Goal: Information Seeking & Learning: Find specific fact

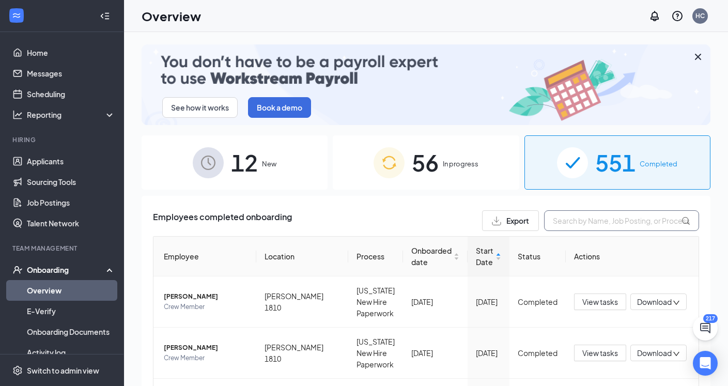
click at [586, 220] on input "text" at bounding box center [621, 220] width 155 height 21
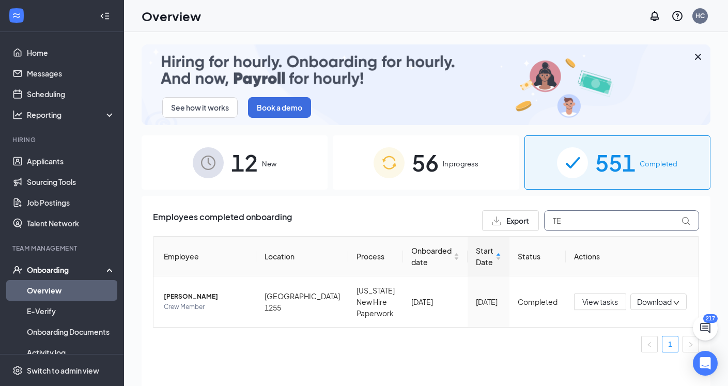
type input "T"
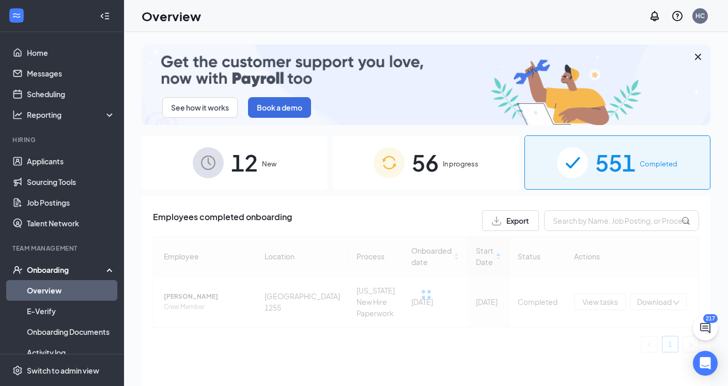
click at [496, 173] on div "56 In progress" at bounding box center [426, 162] width 186 height 54
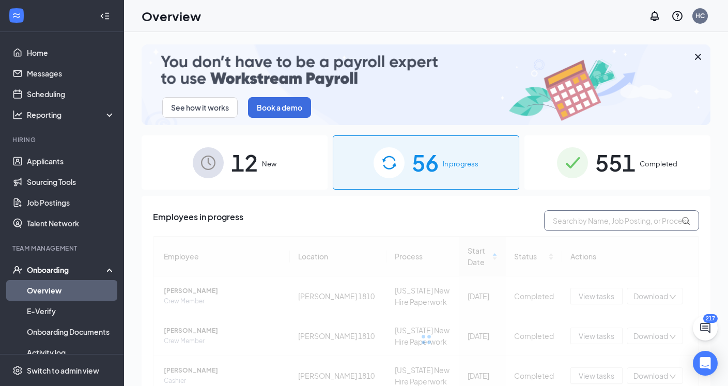
click at [574, 224] on input "text" at bounding box center [621, 220] width 155 height 21
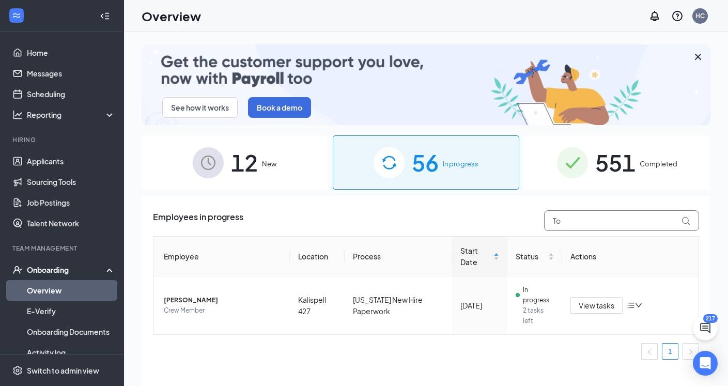
type input "T"
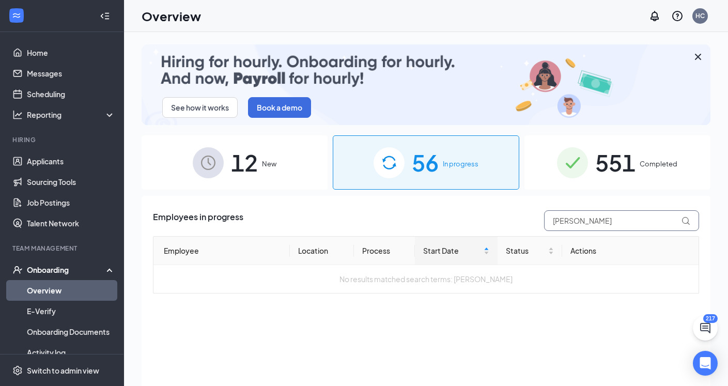
type input "[PERSON_NAME]"
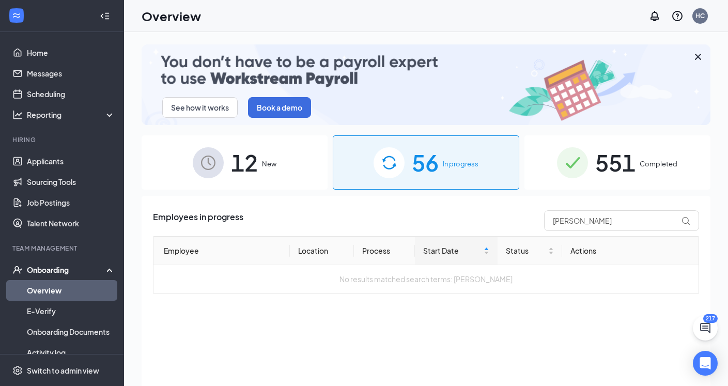
click at [610, 165] on span "551" at bounding box center [615, 163] width 40 height 36
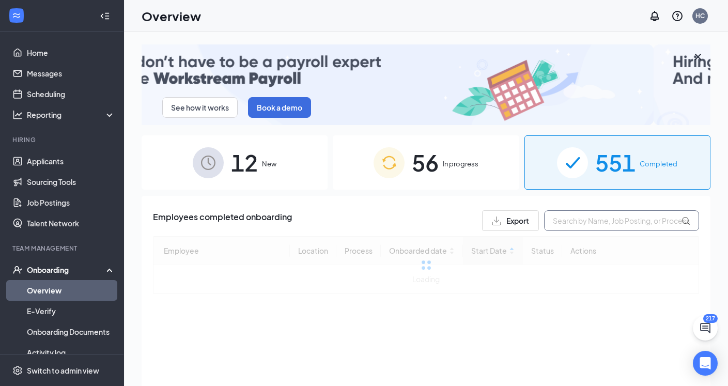
click at [601, 221] on input "text" at bounding box center [621, 220] width 155 height 21
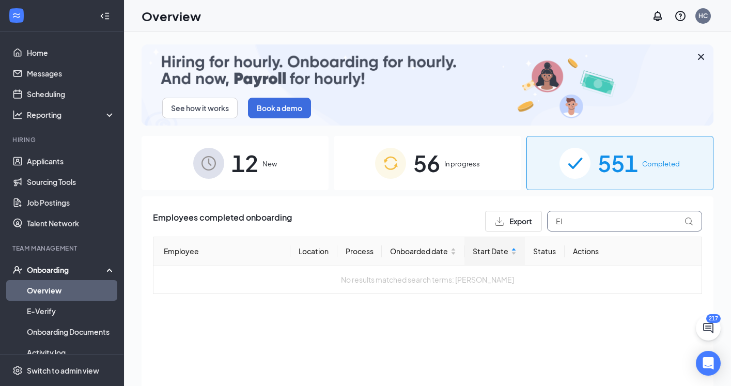
type input "E"
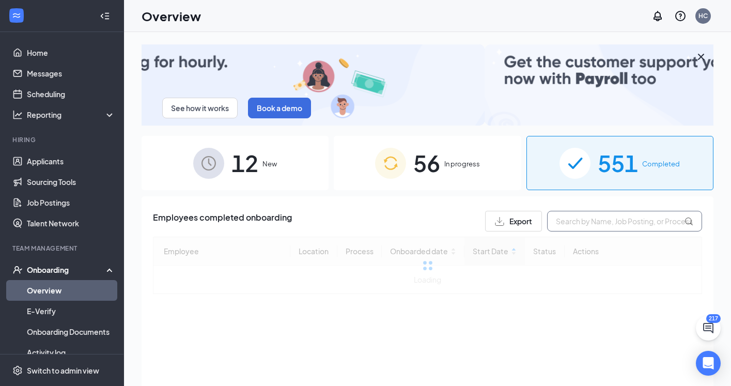
click at [629, 223] on input "text" at bounding box center [624, 221] width 155 height 21
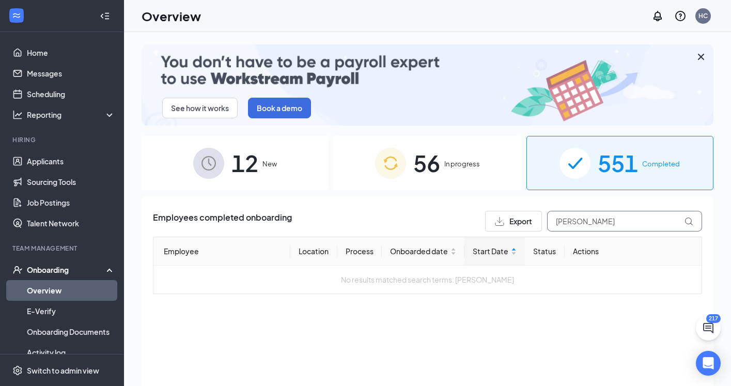
type input "[PERSON_NAME]"
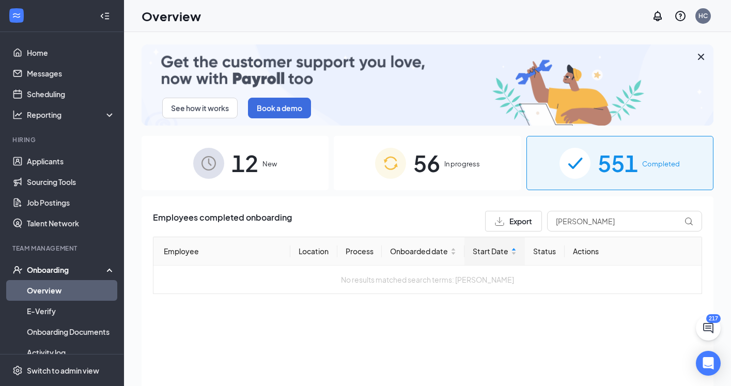
click at [490, 149] on div "56 In progress" at bounding box center [427, 163] width 187 height 54
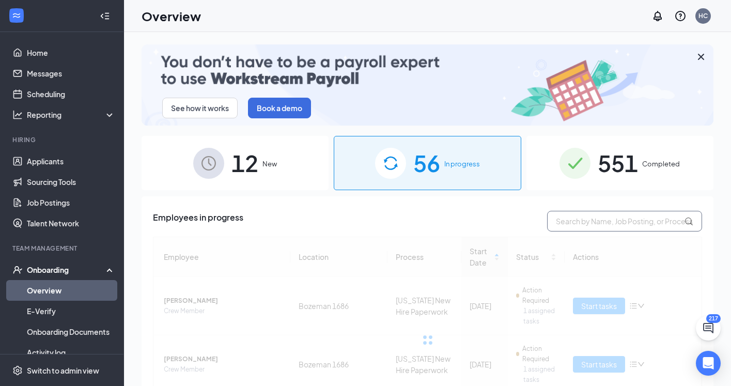
click at [586, 223] on input "text" at bounding box center [624, 221] width 155 height 21
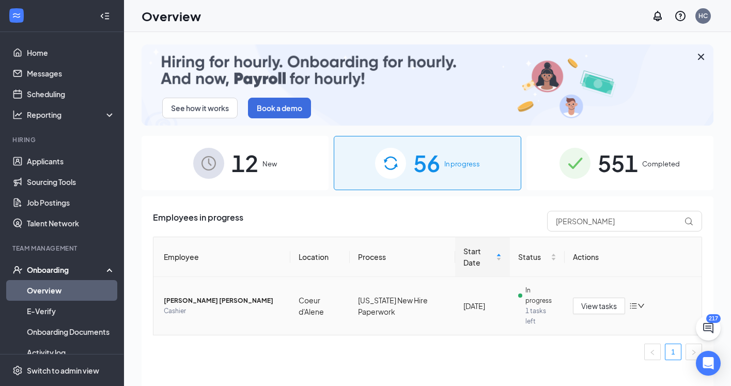
click at [220, 299] on span "[PERSON_NAME] [PERSON_NAME]" at bounding box center [223, 301] width 118 height 10
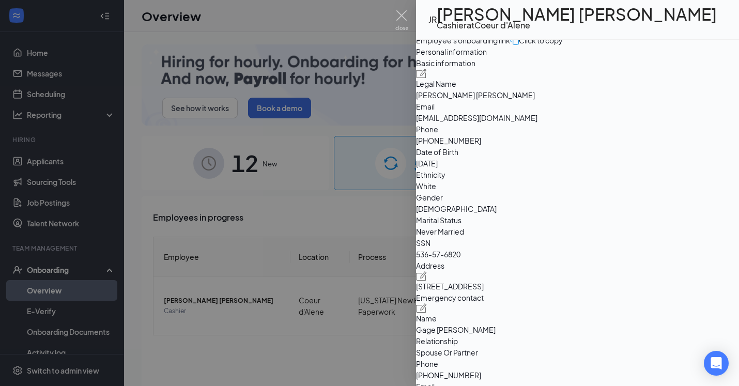
scroll to position [17, 0]
click at [558, 112] on span "Email" at bounding box center [577, 106] width 323 height 11
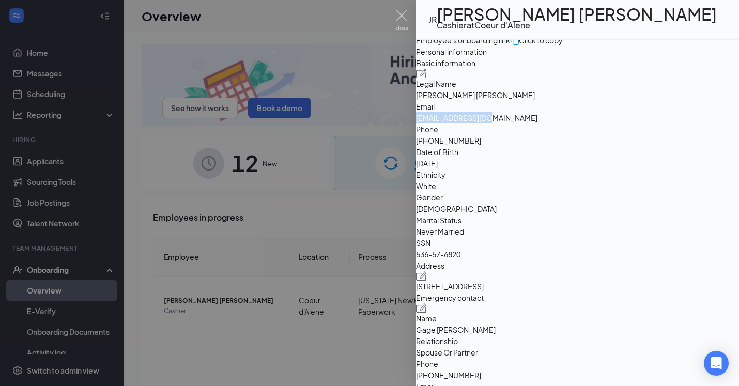
drag, startPoint x: 559, startPoint y: 202, endPoint x: 638, endPoint y: 202, distance: 78.5
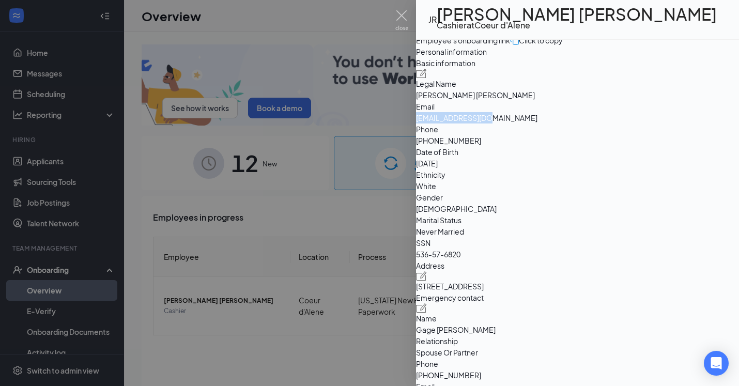
click at [638, 123] on span "[EMAIL_ADDRESS][DOMAIN_NAME]" at bounding box center [577, 117] width 323 height 11
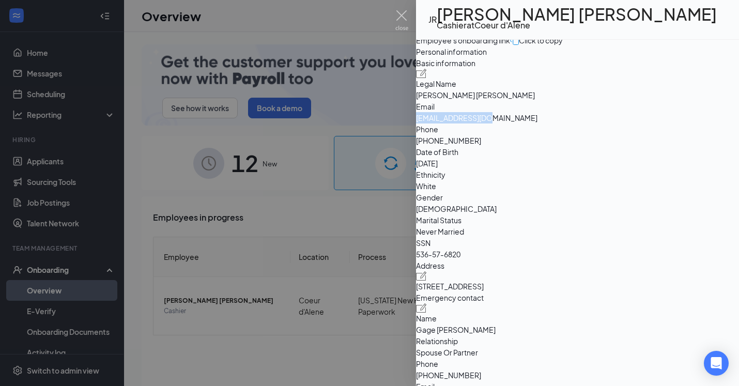
copy span "[EMAIL_ADDRESS][DOMAIN_NAME]"
click at [566, 146] on span "[PHONE_NUMBER]" at bounding box center [577, 140] width 323 height 11
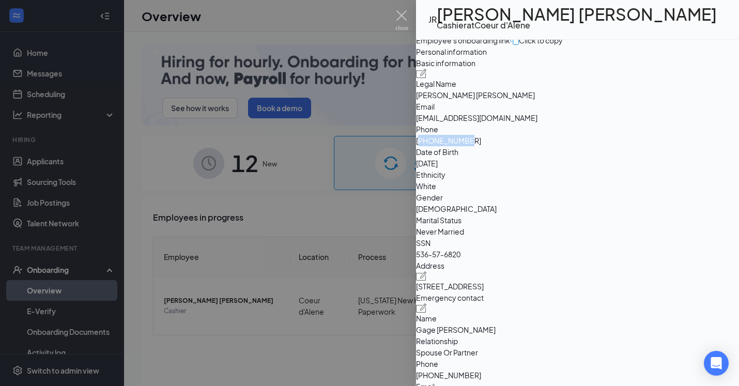
drag, startPoint x: 566, startPoint y: 220, endPoint x: 572, endPoint y: 219, distance: 6.7
click at [572, 146] on span "[PHONE_NUMBER]" at bounding box center [577, 140] width 323 height 11
click at [568, 146] on span "[PHONE_NUMBER]" at bounding box center [577, 140] width 323 height 11
drag, startPoint x: 568, startPoint y: 219, endPoint x: 611, endPoint y: 222, distance: 43.0
click at [611, 146] on span "[PHONE_NUMBER]" at bounding box center [577, 140] width 323 height 11
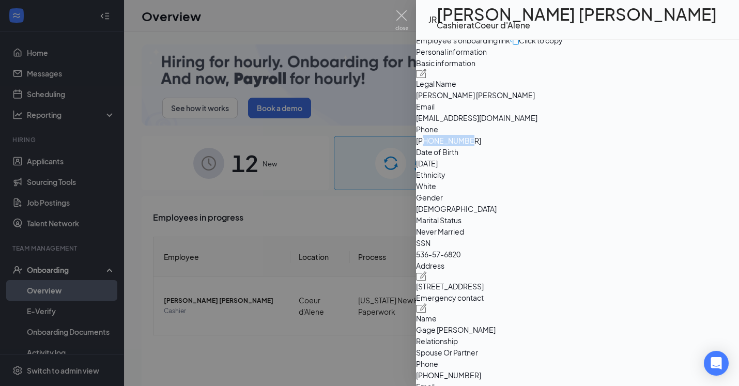
copy span "2082776551"
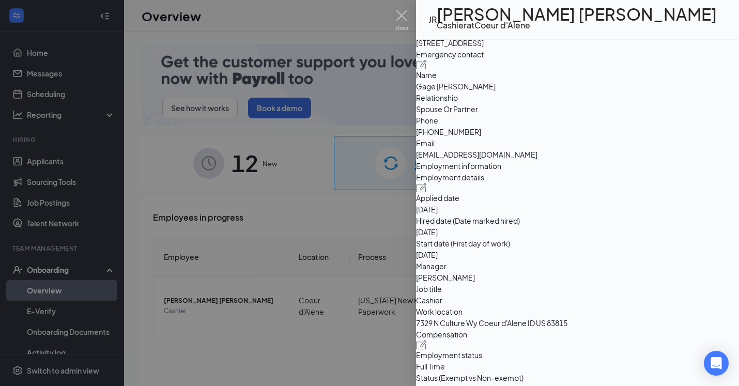
scroll to position [254, 0]
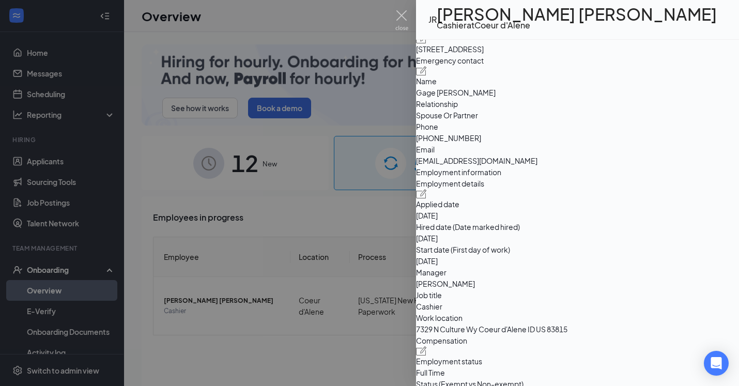
drag, startPoint x: 560, startPoint y: 80, endPoint x: 604, endPoint y: 82, distance: 44.5
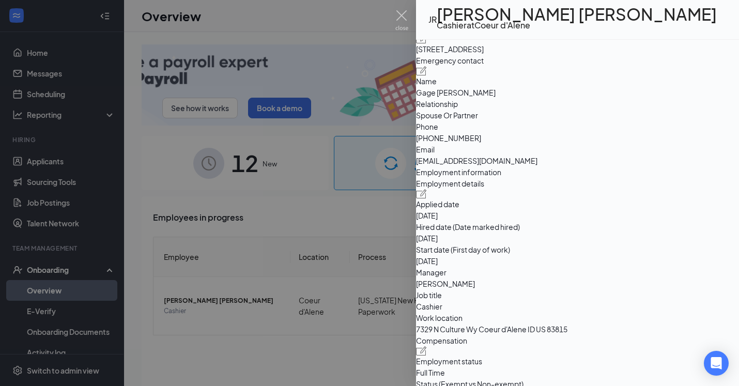
click at [604, 23] on span "536-57-6820" at bounding box center [577, 16] width 323 height 11
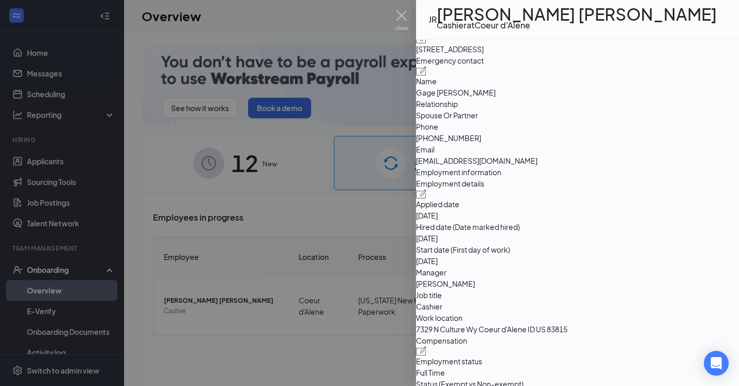
copy span "536-57-6820"
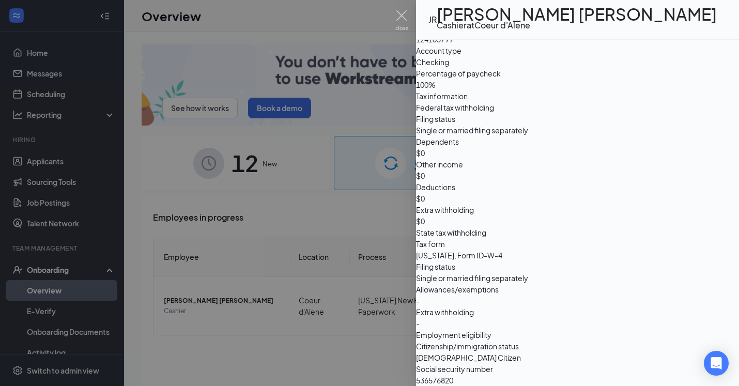
scroll to position [728, 0]
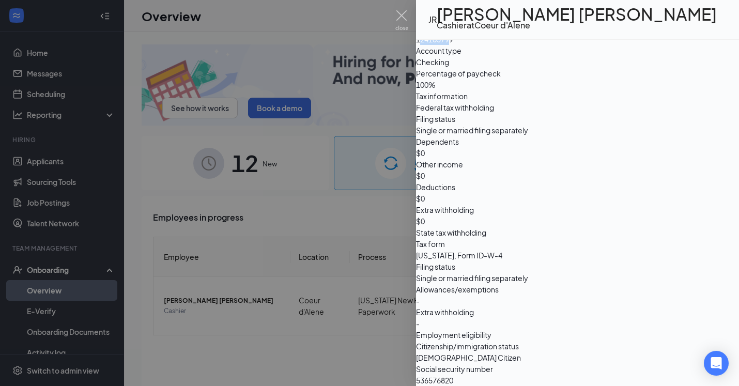
drag, startPoint x: 562, startPoint y: 198, endPoint x: 593, endPoint y: 200, distance: 31.6
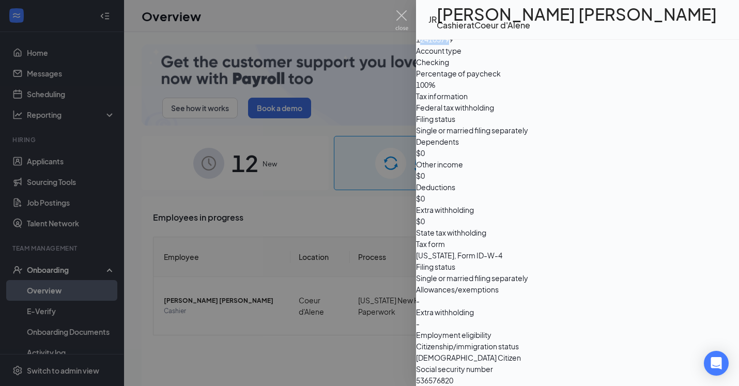
click at [593, 45] on span "124103799" at bounding box center [577, 39] width 323 height 11
drag, startPoint x: 559, startPoint y: 198, endPoint x: 600, endPoint y: 199, distance: 41.3
click at [600, 45] on span "124103799" at bounding box center [577, 39] width 323 height 11
copy span "124103799"
drag, startPoint x: 560, startPoint y: 176, endPoint x: 601, endPoint y: 180, distance: 41.0
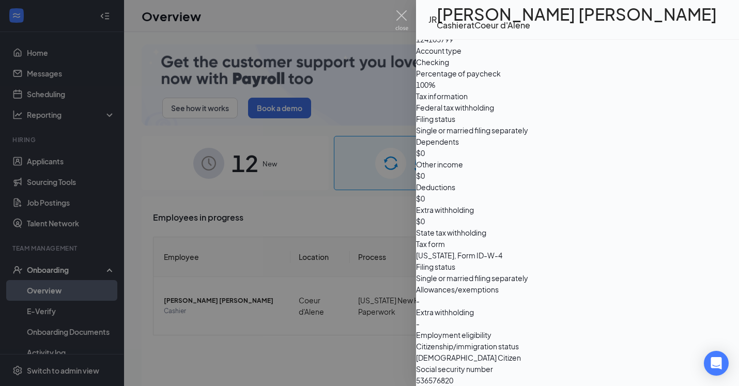
click at [601, 22] on span "7437627818" at bounding box center [577, 16] width 323 height 11
copy span "7437627818"
click at [398, 14] on img at bounding box center [401, 20] width 13 height 20
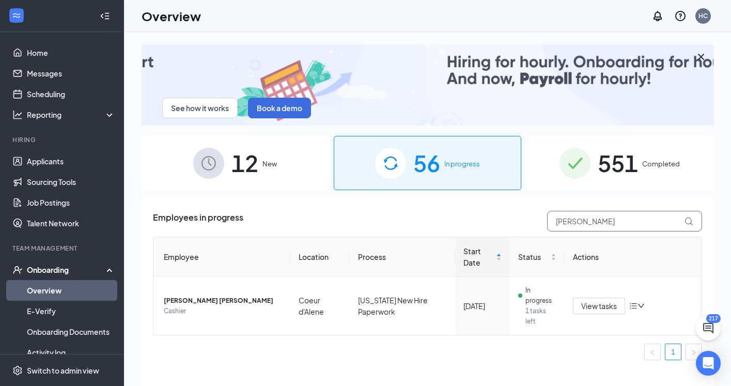
drag, startPoint x: 591, startPoint y: 220, endPoint x: 518, endPoint y: 220, distance: 72.8
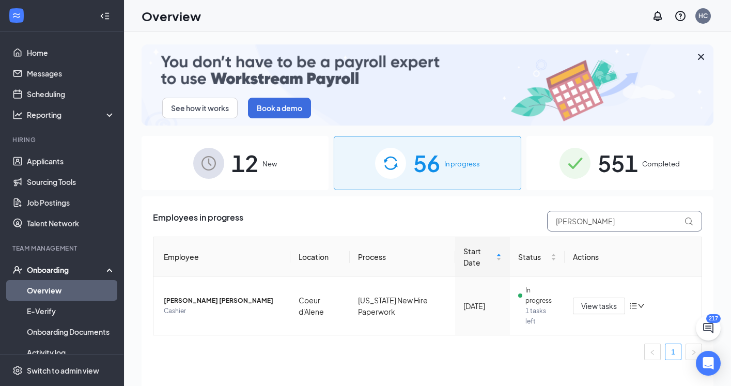
click at [519, 220] on div "Employees in progress [PERSON_NAME]" at bounding box center [427, 221] width 549 height 21
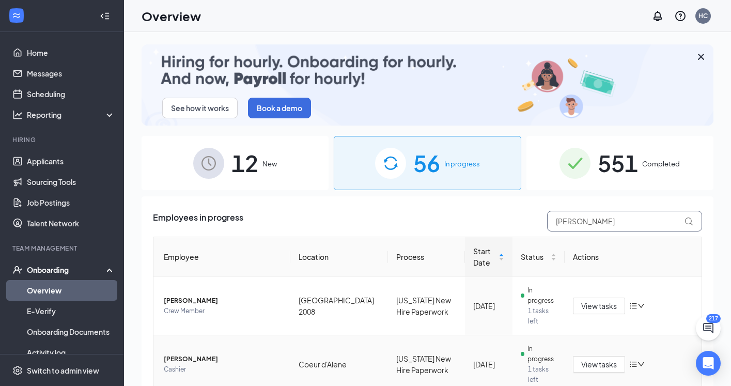
type input "[PERSON_NAME]"
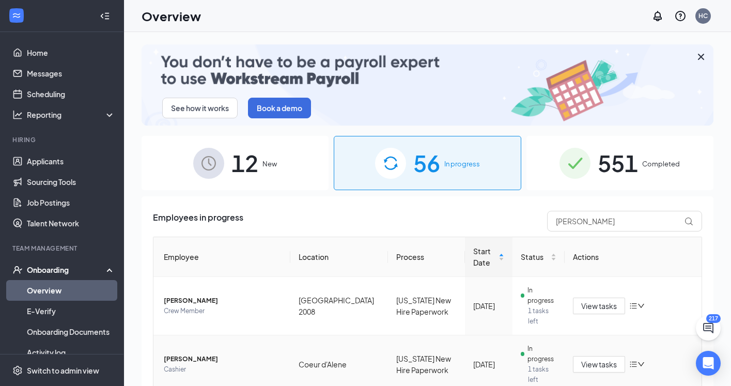
click at [230, 351] on td "[PERSON_NAME]" at bounding box center [221, 364] width 137 height 58
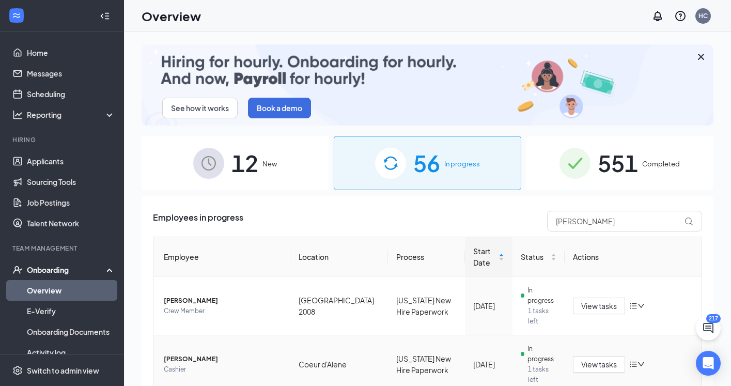
click at [180, 360] on span "[PERSON_NAME]" at bounding box center [223, 359] width 118 height 10
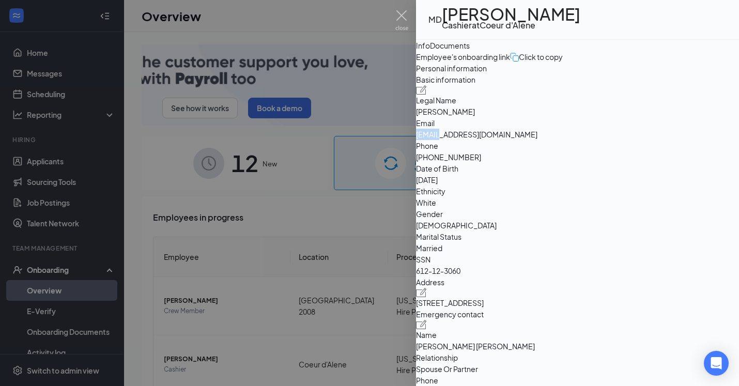
drag, startPoint x: 558, startPoint y: 217, endPoint x: 582, endPoint y: 218, distance: 23.8
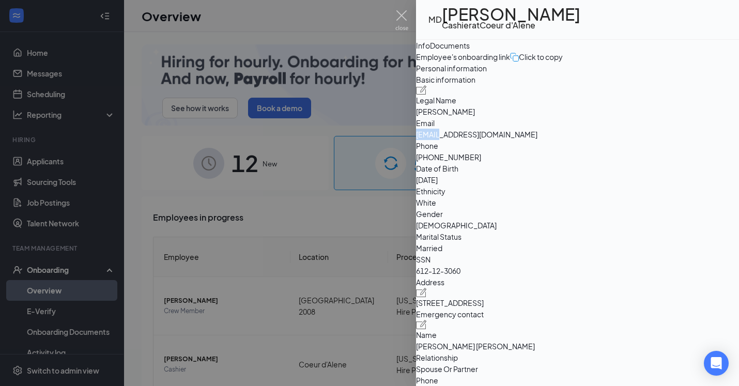
click at [583, 140] on div "Email [EMAIL_ADDRESS][DOMAIN_NAME]" at bounding box center [577, 128] width 323 height 23
click at [582, 140] on span "[EMAIL_ADDRESS][DOMAIN_NAME]" at bounding box center [577, 134] width 323 height 11
drag, startPoint x: 560, startPoint y: 217, endPoint x: 657, endPoint y: 216, distance: 97.1
click at [657, 140] on span "[EMAIL_ADDRESS][DOMAIN_NAME]" at bounding box center [577, 134] width 323 height 11
copy span "[EMAIL_ADDRESS][DOMAIN_NAME]"
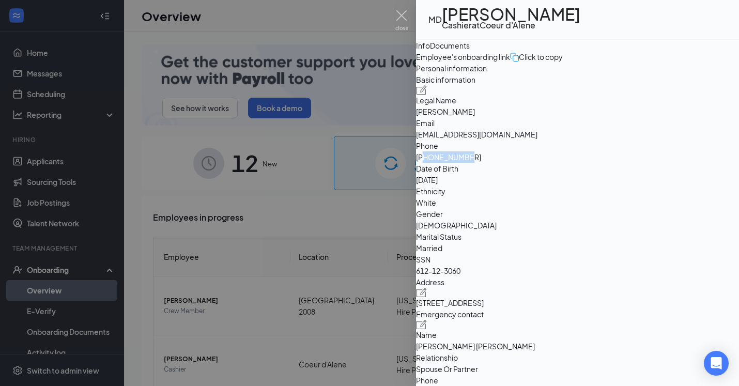
drag, startPoint x: 568, startPoint y: 236, endPoint x: 613, endPoint y: 241, distance: 45.2
click at [613, 163] on span "[PHONE_NUMBER]" at bounding box center [577, 156] width 323 height 11
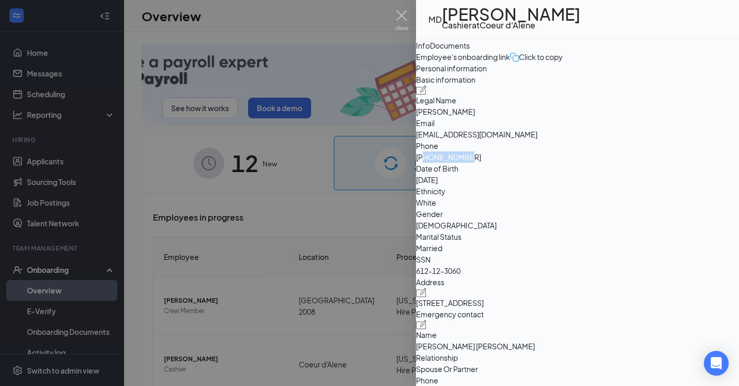
copy span "2087496479"
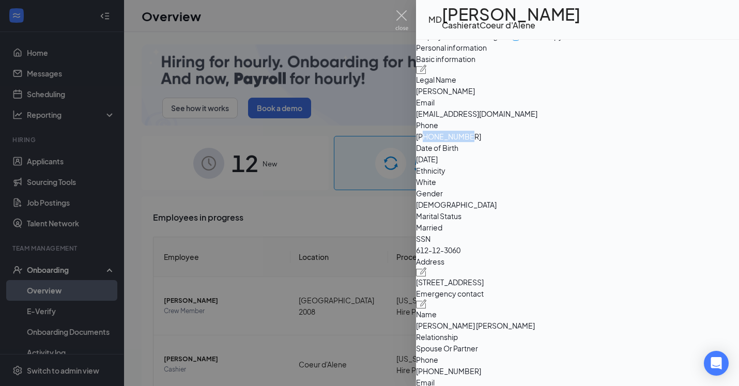
scroll to position [38, 0]
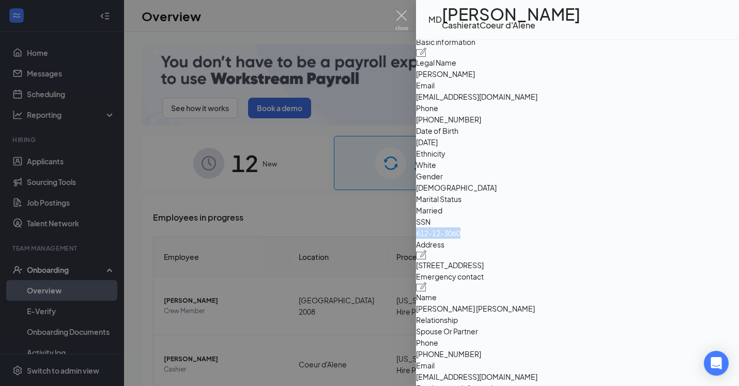
drag, startPoint x: 560, startPoint y: 297, endPoint x: 605, endPoint y: 298, distance: 46.0
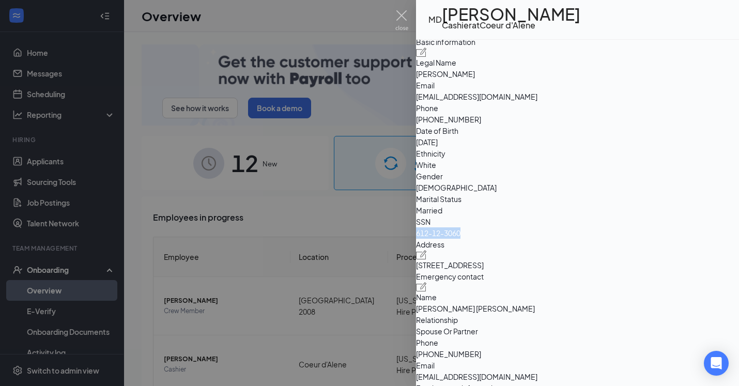
click at [605, 239] on span "612-12-3060" at bounding box center [577, 232] width 323 height 11
copy span "612-12-3060"
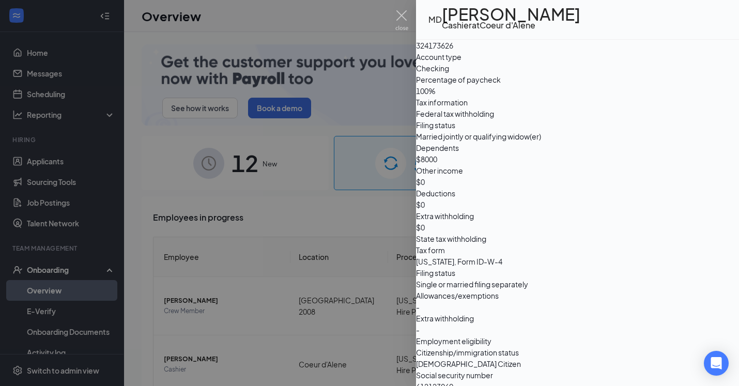
scroll to position [722, 0]
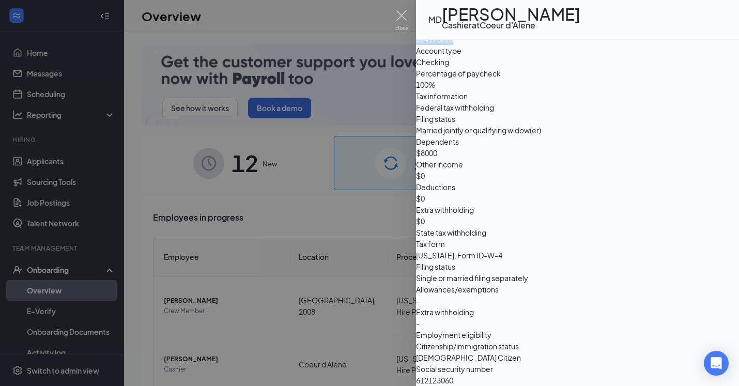
drag, startPoint x: 560, startPoint y: 203, endPoint x: 599, endPoint y: 203, distance: 38.8
click at [599, 45] on span "324173626" at bounding box center [577, 39] width 323 height 11
copy span "324173626"
drag, startPoint x: 560, startPoint y: 182, endPoint x: 602, endPoint y: 183, distance: 42.4
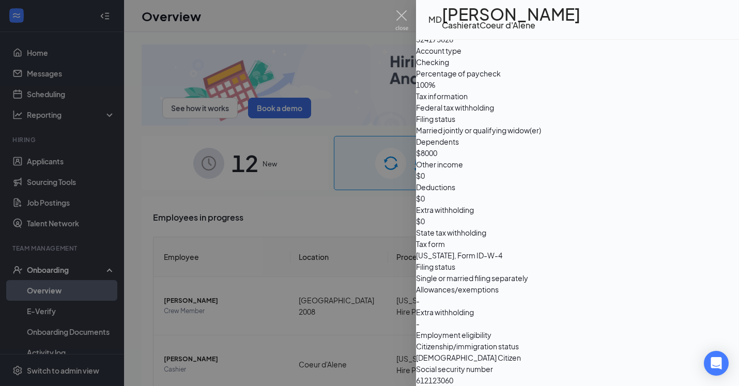
click at [602, 22] on span "723124638" at bounding box center [577, 16] width 323 height 11
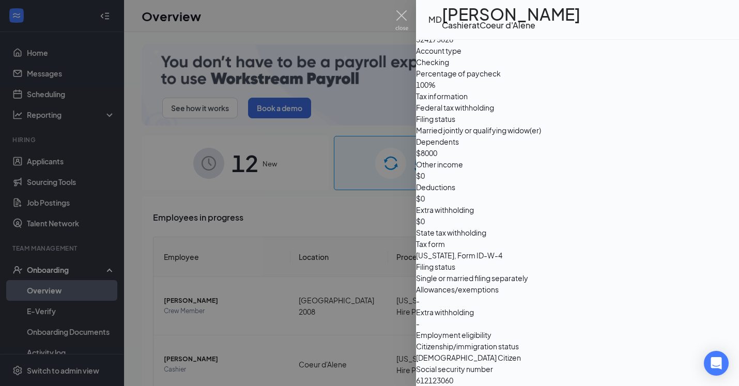
copy span "723124638"
